Goal: Navigation & Orientation: Find specific page/section

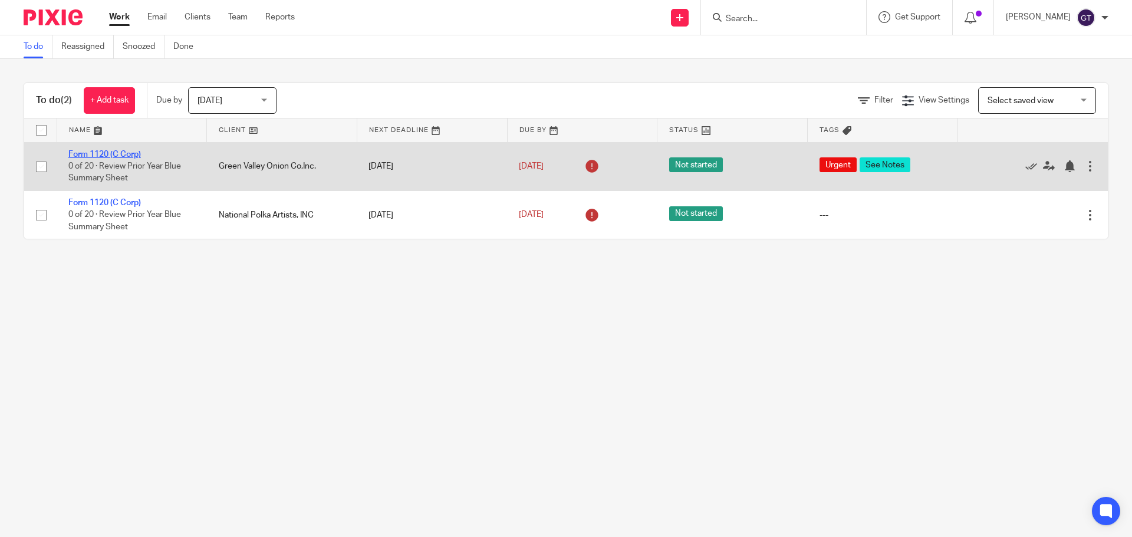
click at [108, 154] on link "Form 1120 (C Corp)" at bounding box center [104, 154] width 73 height 8
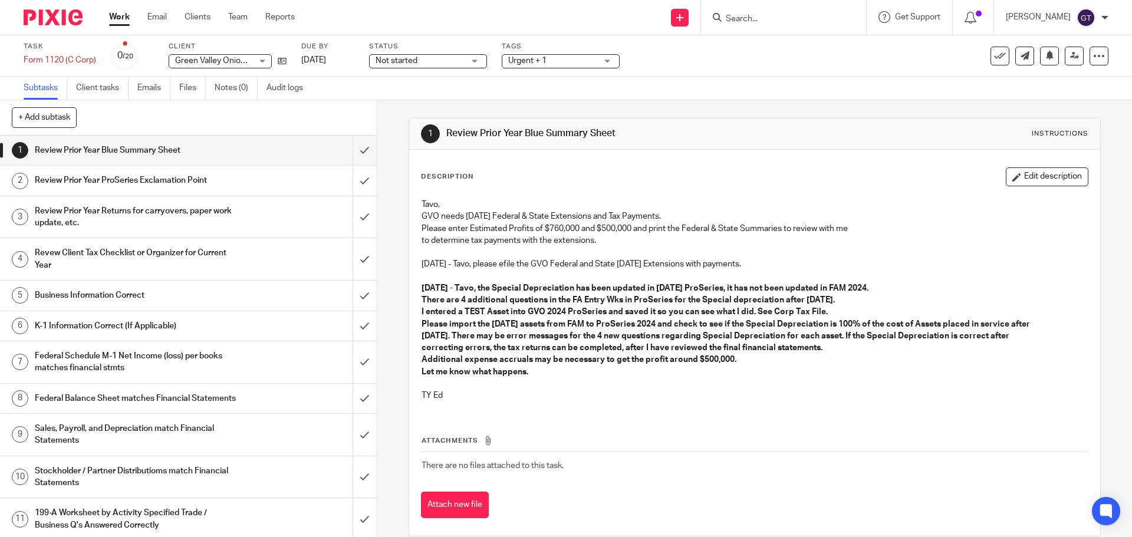
click at [117, 19] on link "Work" at bounding box center [119, 17] width 21 height 12
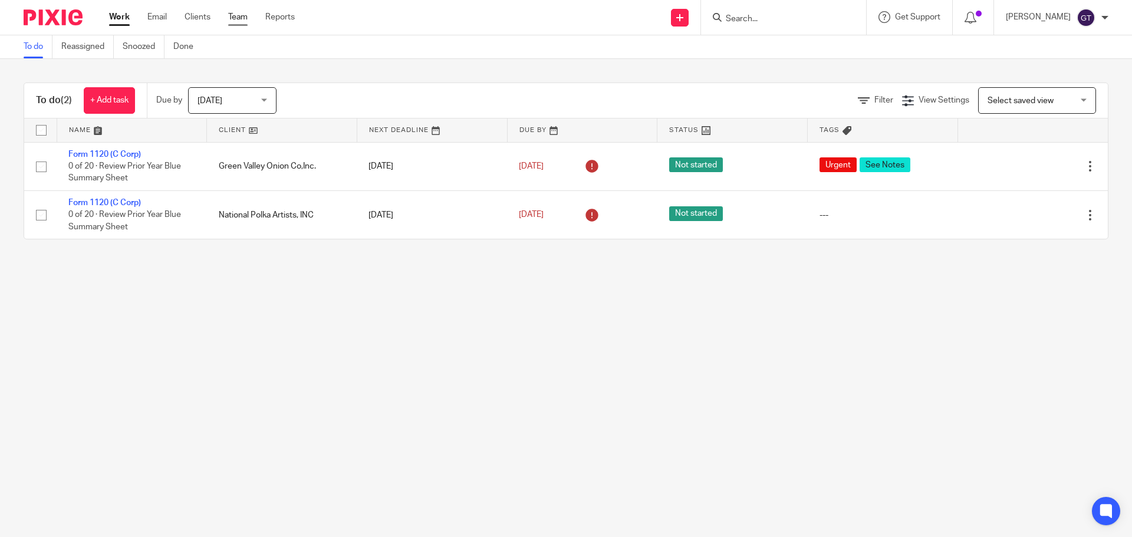
click at [238, 14] on link "Team" at bounding box center [237, 17] width 19 height 12
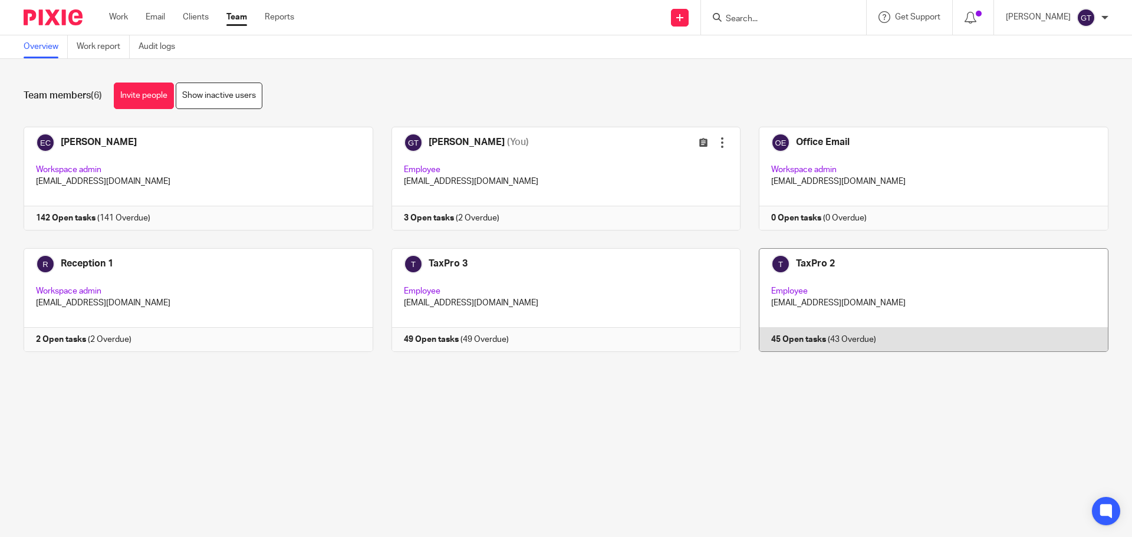
click at [906, 285] on link at bounding box center [925, 300] width 368 height 104
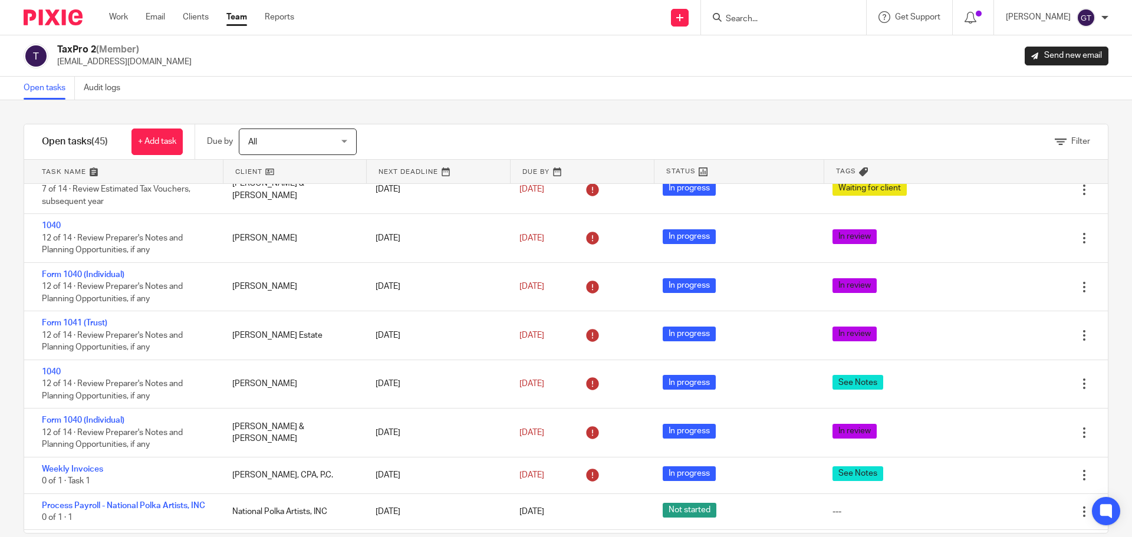
scroll to position [1802, 0]
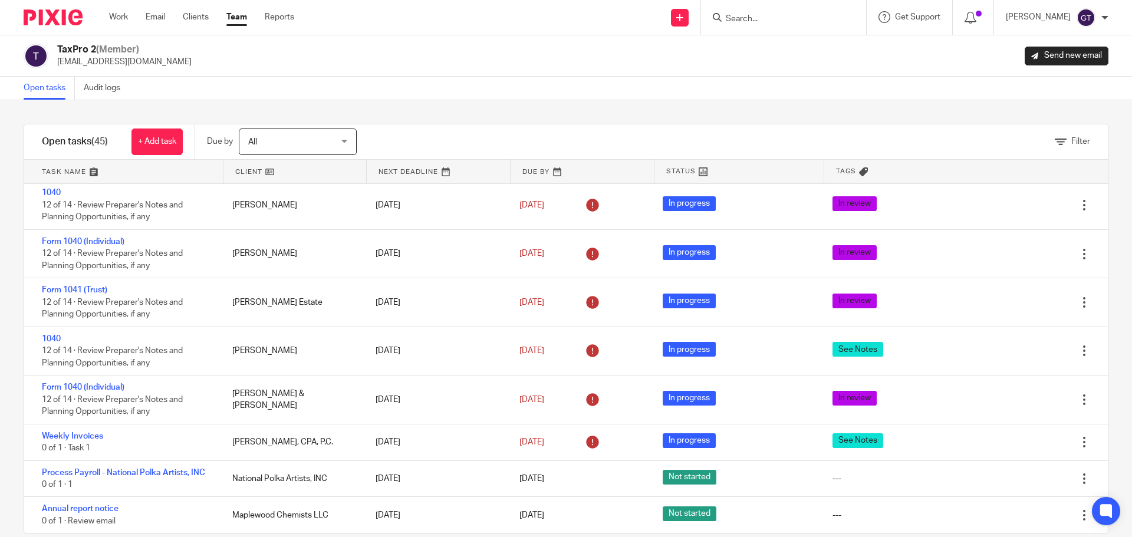
click at [235, 12] on link "Team" at bounding box center [236, 17] width 21 height 12
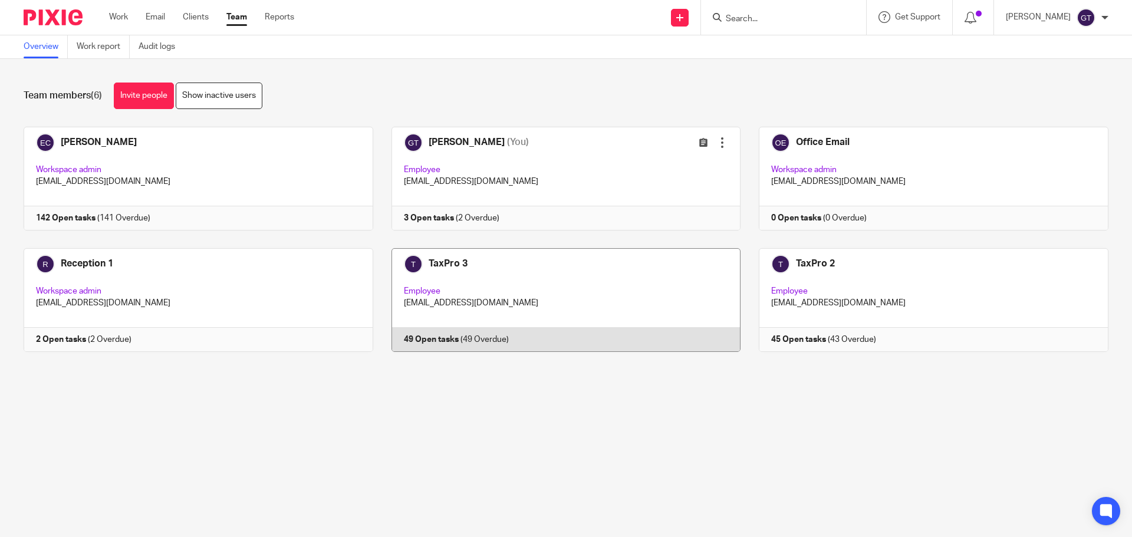
click at [569, 271] on link at bounding box center [557, 300] width 368 height 104
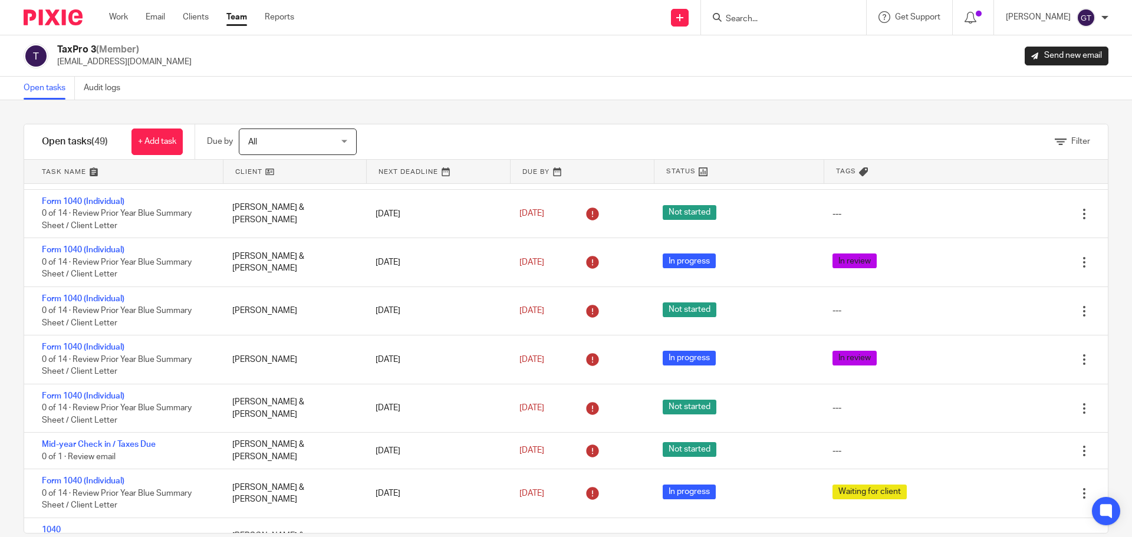
scroll to position [1828, 0]
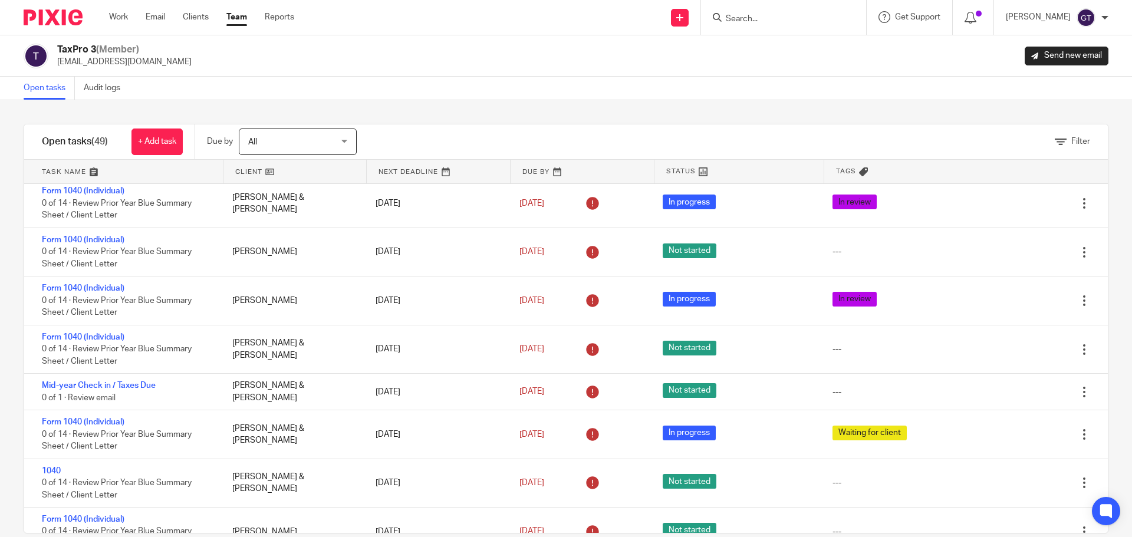
click at [226, 15] on ul "Work Email Clients Team Reports" at bounding box center [210, 17] width 203 height 12
click at [233, 18] on link "Team" at bounding box center [236, 17] width 21 height 12
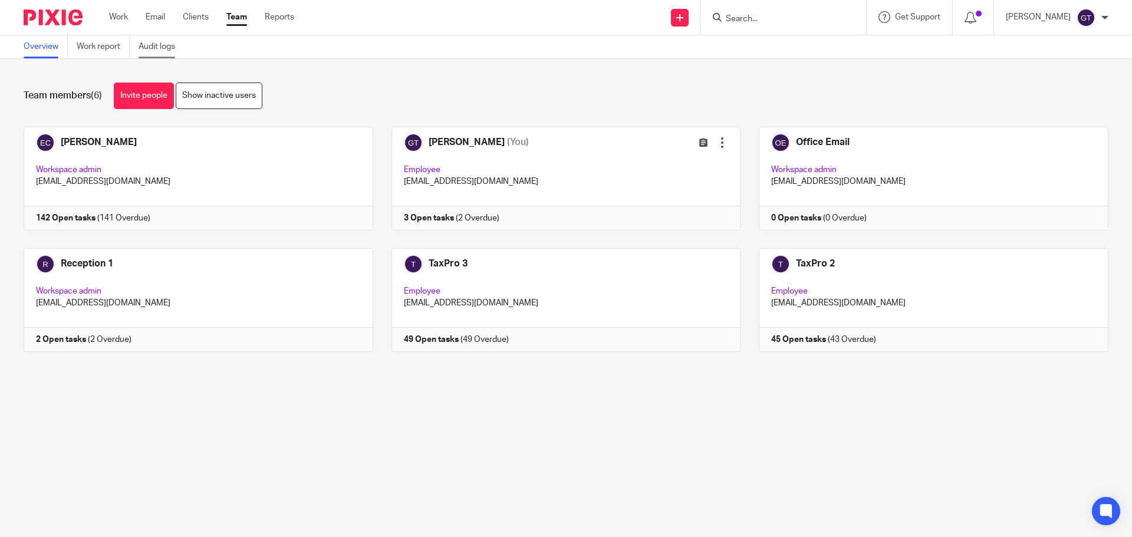
click at [152, 44] on link "Audit logs" at bounding box center [161, 46] width 45 height 23
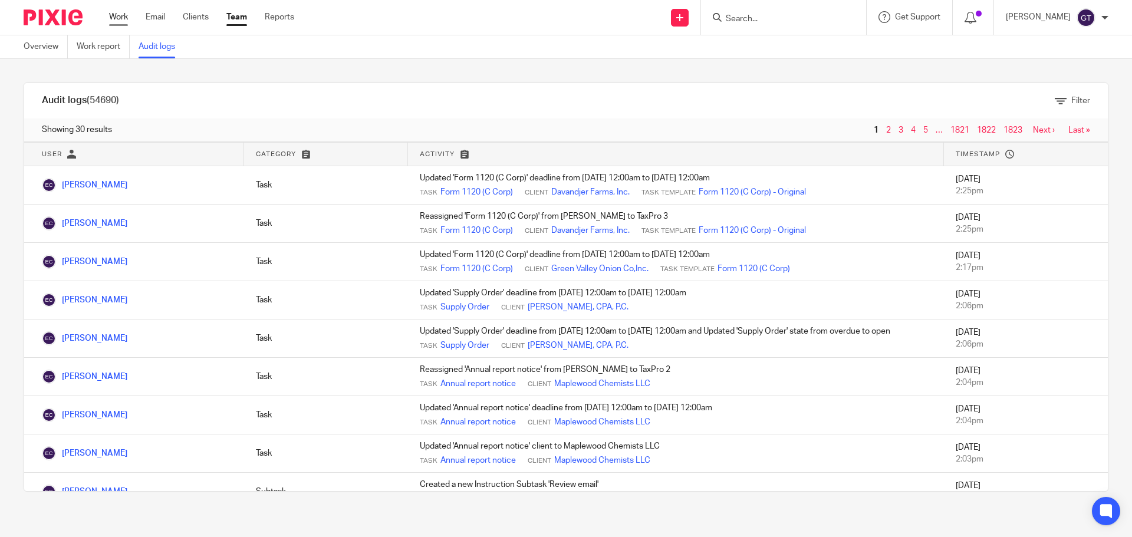
click at [113, 18] on link "Work" at bounding box center [118, 17] width 19 height 12
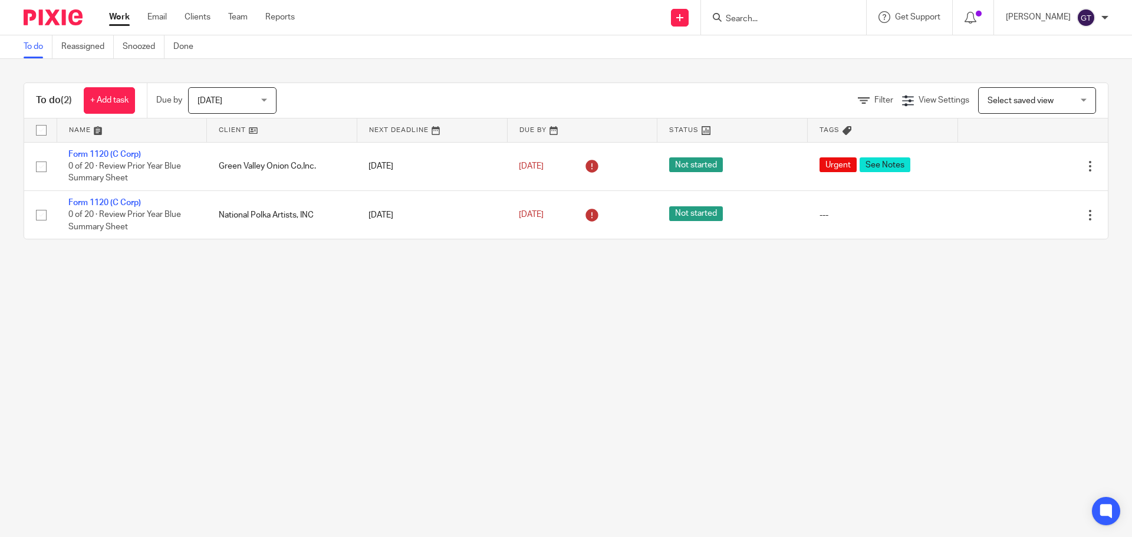
click at [271, 105] on div "Today Today" at bounding box center [232, 100] width 88 height 27
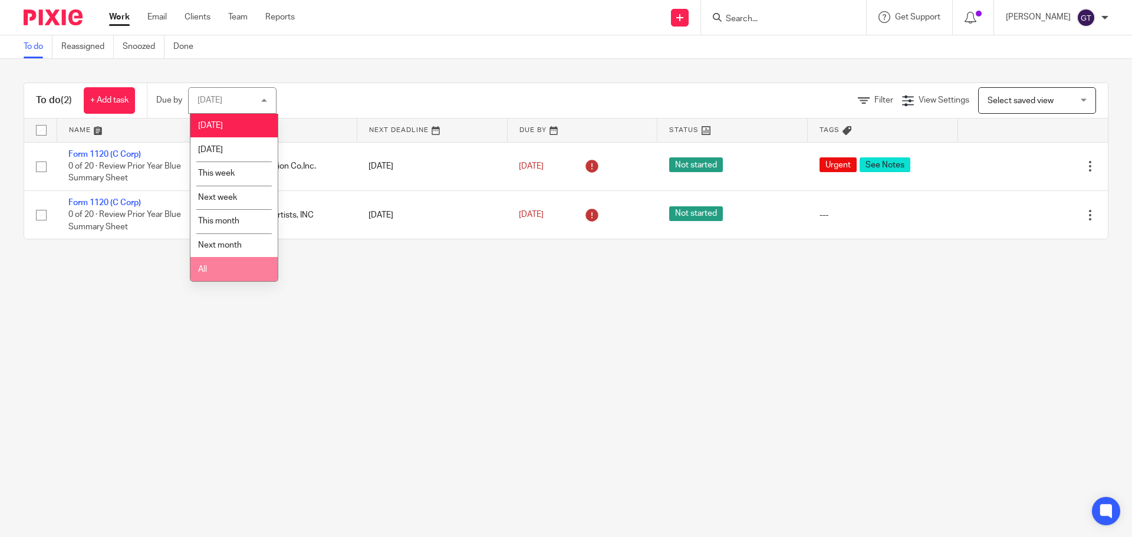
click at [218, 268] on li "All" at bounding box center [233, 269] width 87 height 24
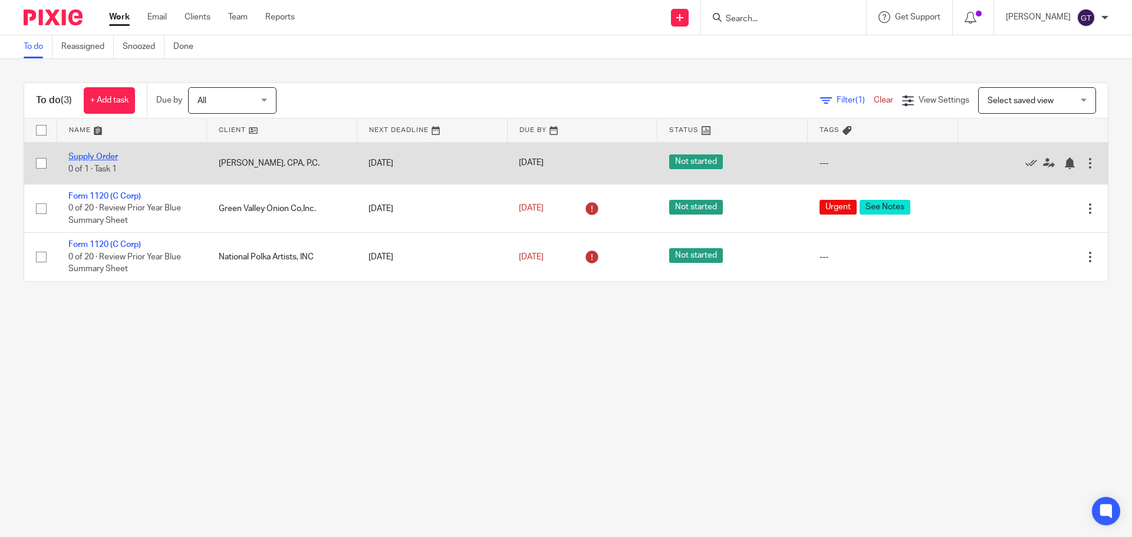
click at [93, 154] on link "Supply Order" at bounding box center [93, 157] width 50 height 8
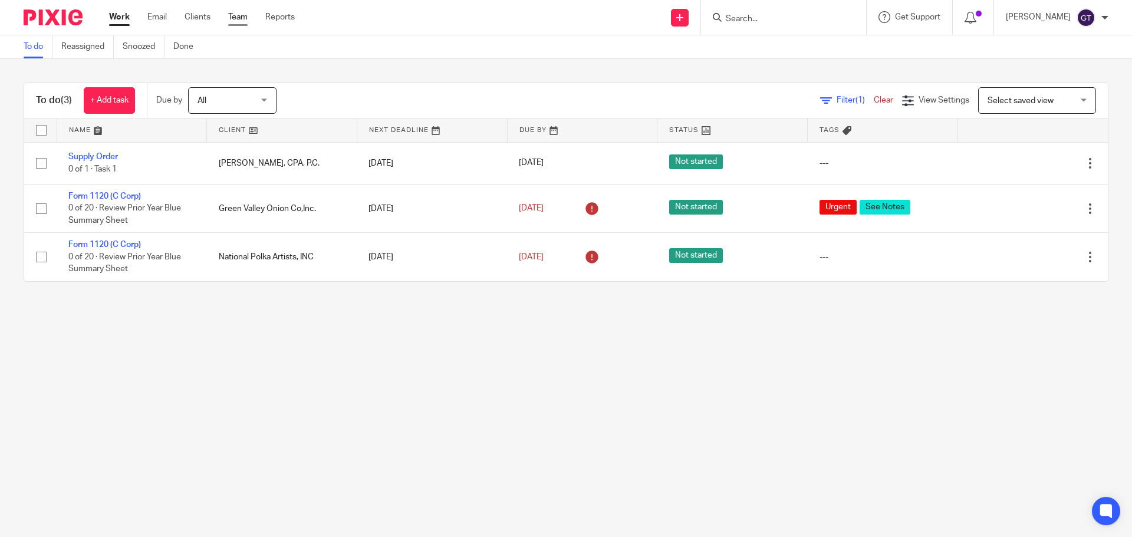
click at [236, 16] on link "Team" at bounding box center [237, 17] width 19 height 12
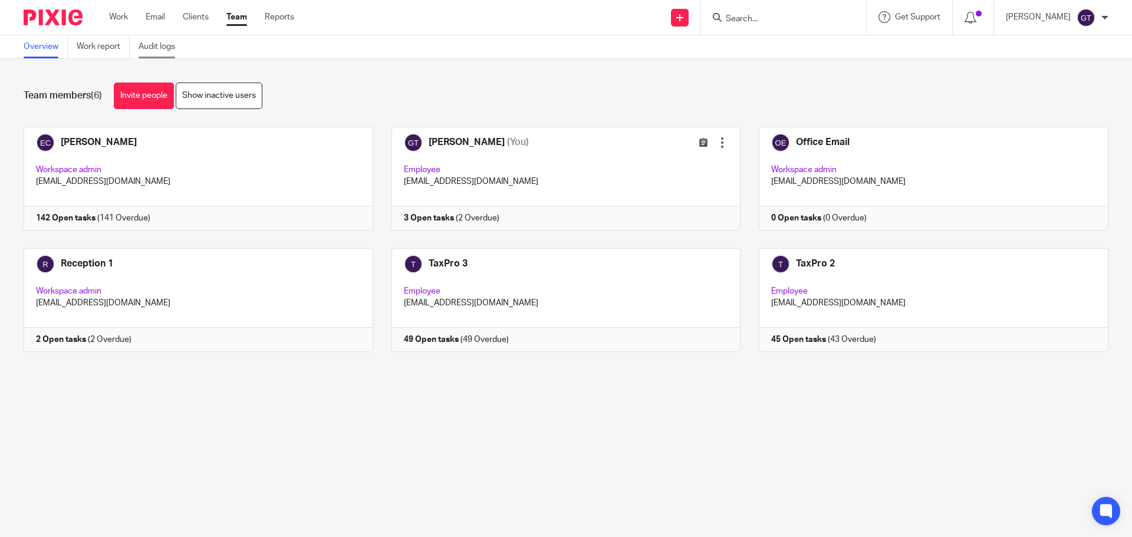
click at [147, 44] on link "Audit logs" at bounding box center [161, 46] width 45 height 23
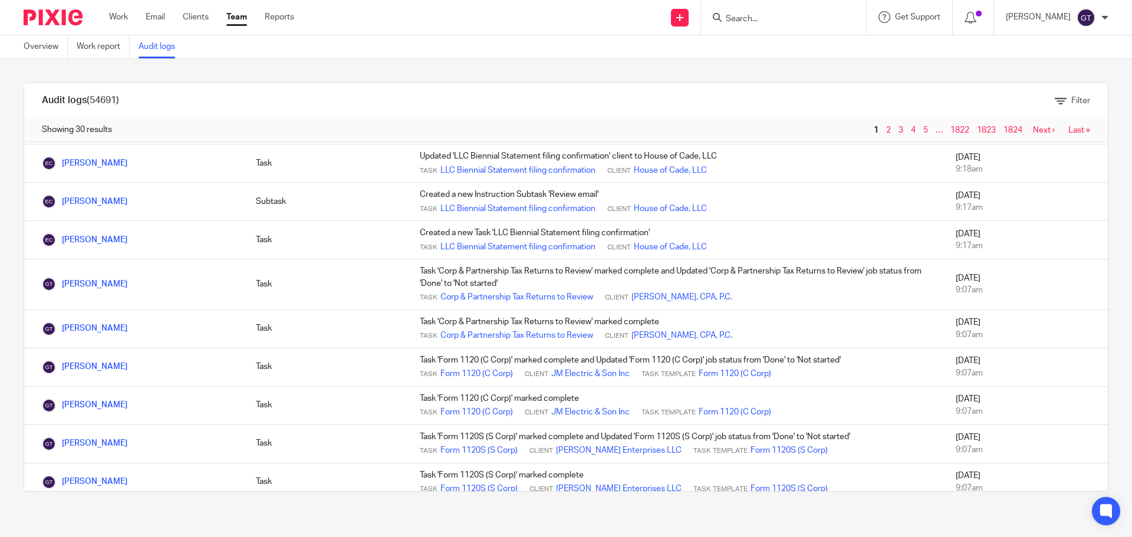
scroll to position [860, 0]
